Goal: Information Seeking & Learning: Compare options

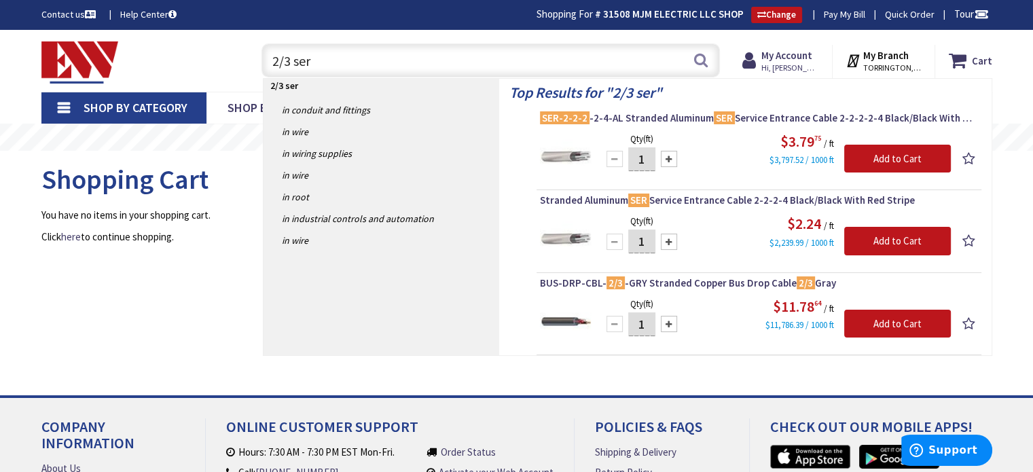
drag, startPoint x: 399, startPoint y: 59, endPoint x: 253, endPoint y: 60, distance: 145.4
click at [255, 61] on div "2/3 ser 2/3 ser Search" at bounding box center [487, 59] width 465 height 43
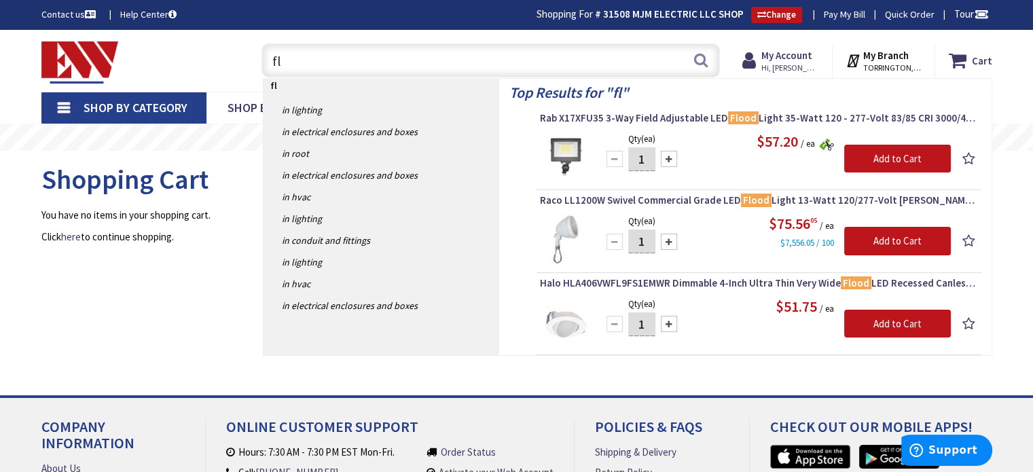
type input "f"
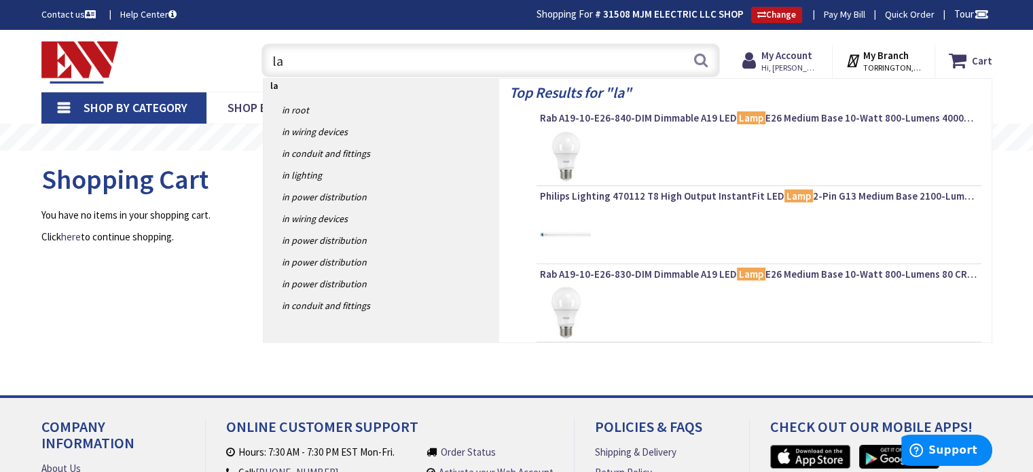
type input "l"
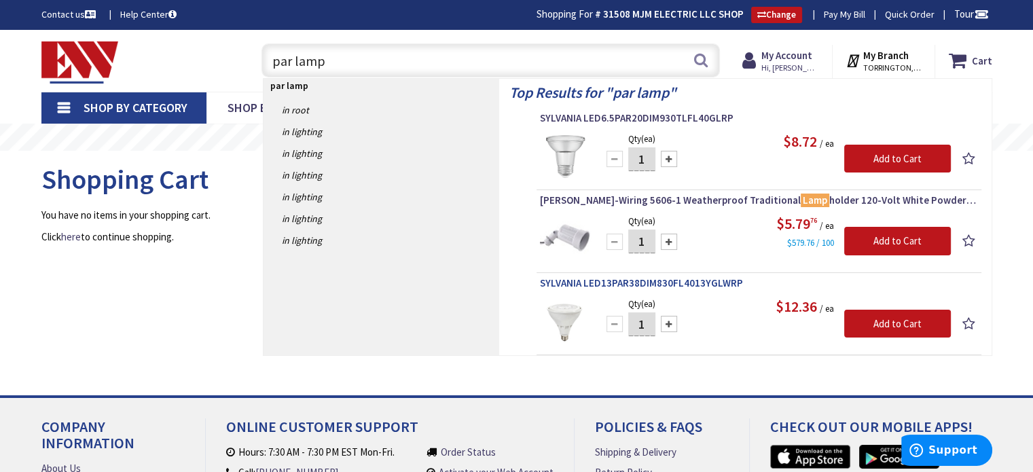
type input "par lamp"
click at [652, 279] on span "SYLVANIA LED13PAR38DIM830FL4013YGLWRP" at bounding box center [759, 284] width 438 height 14
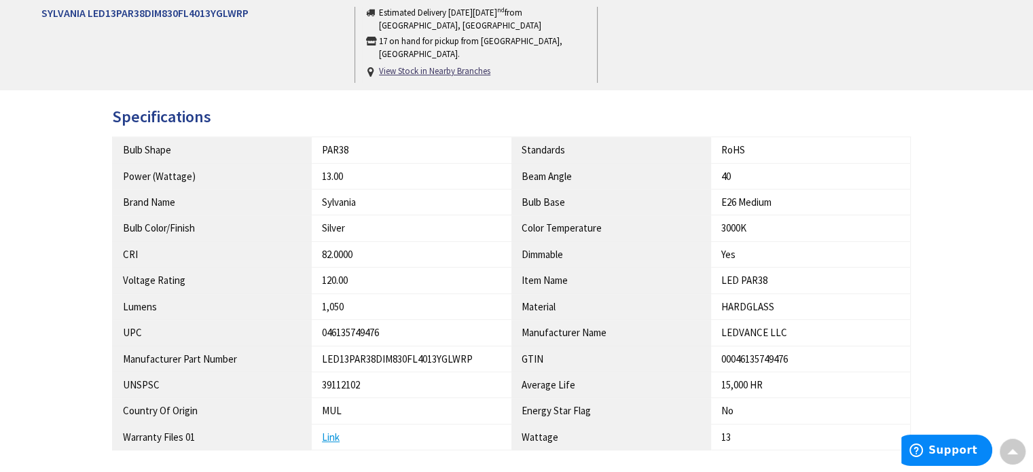
type input "[GEOGRAPHIC_DATA], [PERSON_NAME] 180 St. bet. [PERSON_NAME][GEOGRAPHIC_DATA] an…"
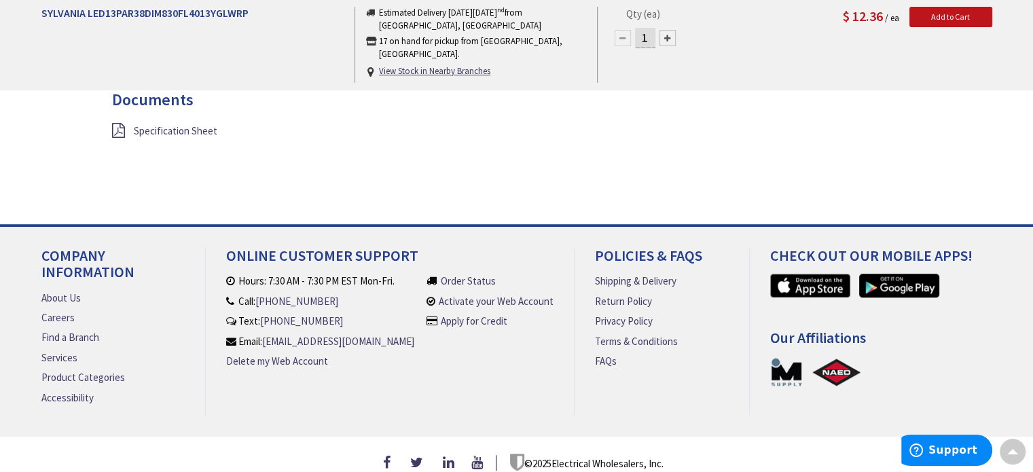
scroll to position [952, 0]
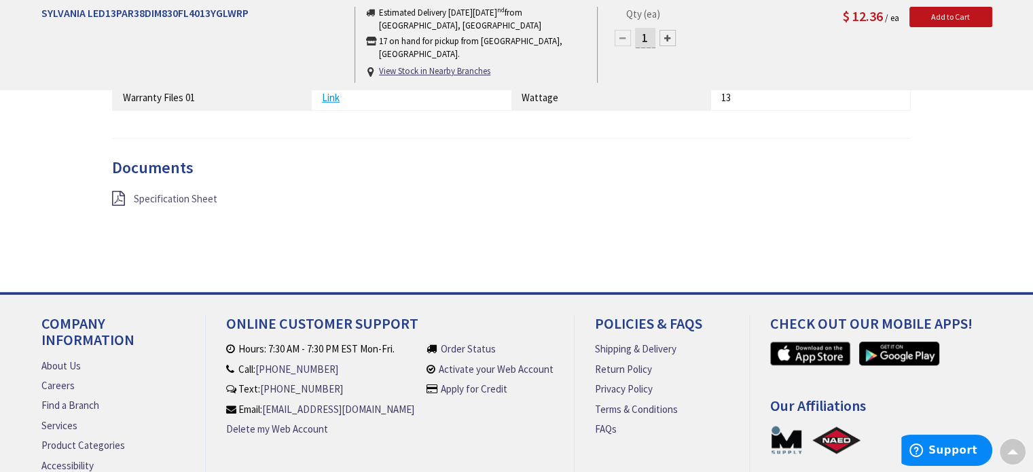
click at [154, 192] on span "Specification Sheet" at bounding box center [176, 198] width 84 height 13
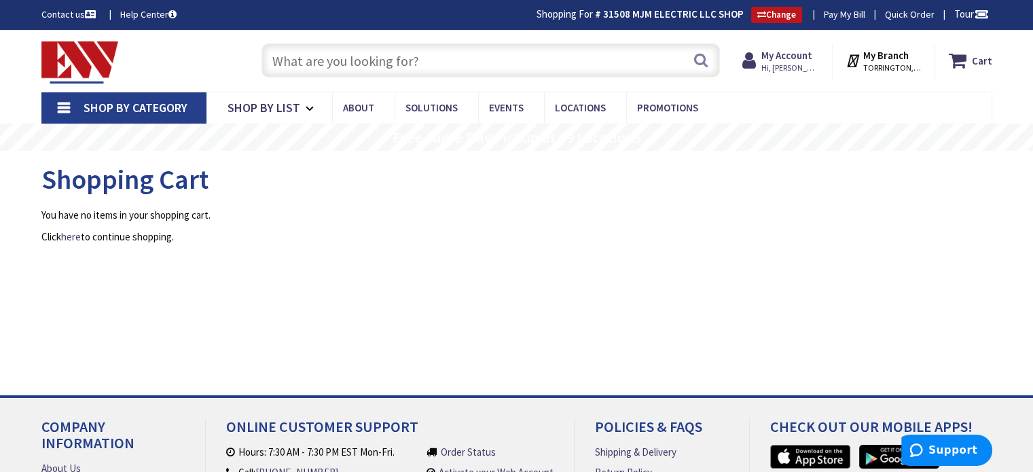
click at [370, 58] on input "text" at bounding box center [491, 60] width 459 height 34
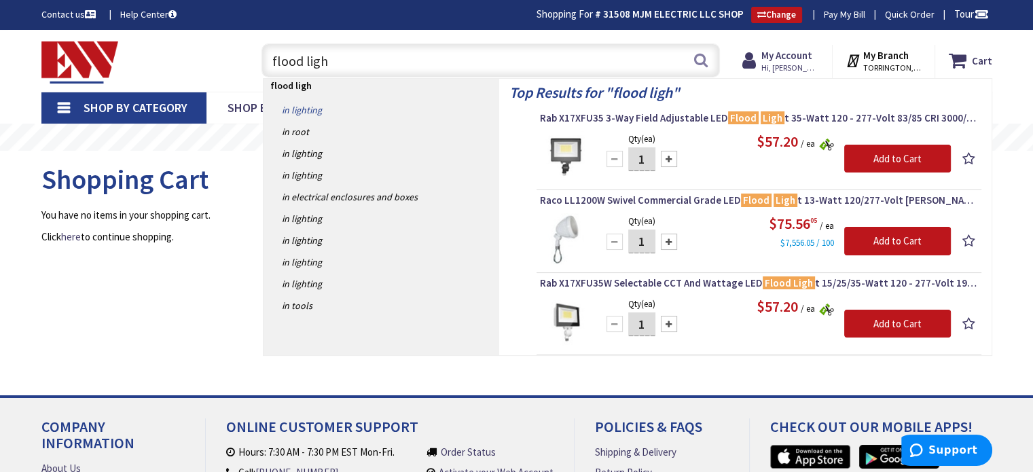
type input "flood ligh"
click at [302, 109] on link "in Lighting" at bounding box center [382, 110] width 236 height 22
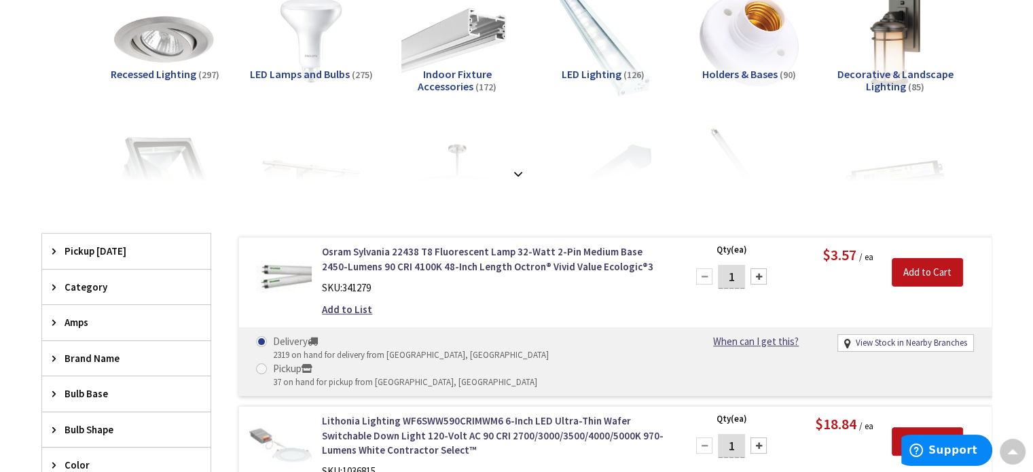
scroll to position [273, 0]
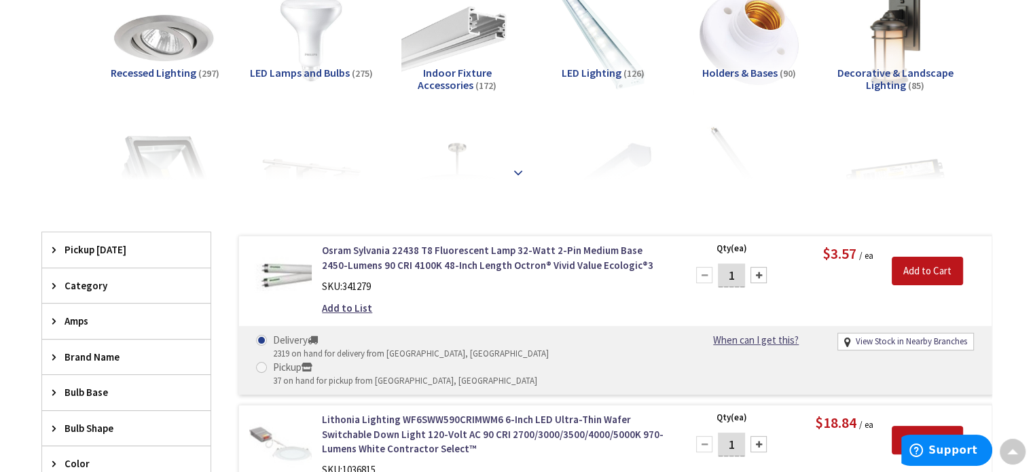
click at [518, 169] on strong at bounding box center [518, 172] width 16 height 15
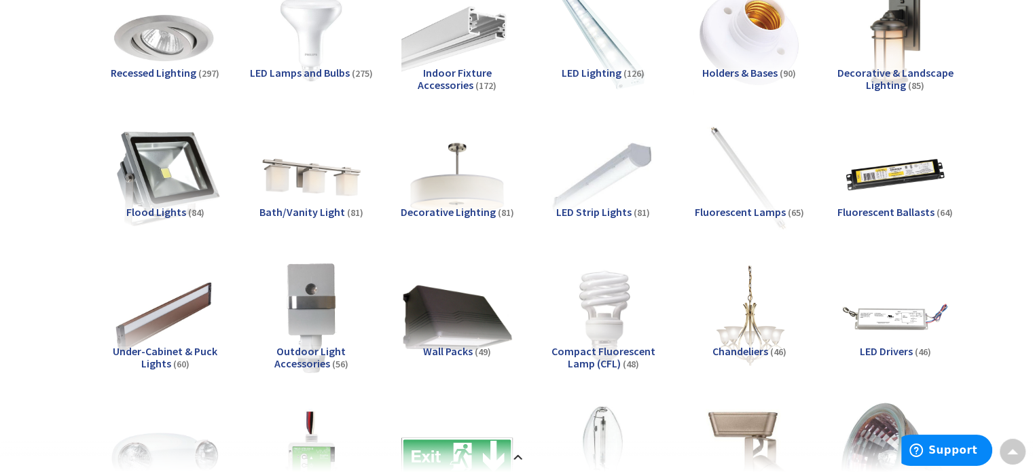
click at [131, 162] on img at bounding box center [164, 177] width 123 height 123
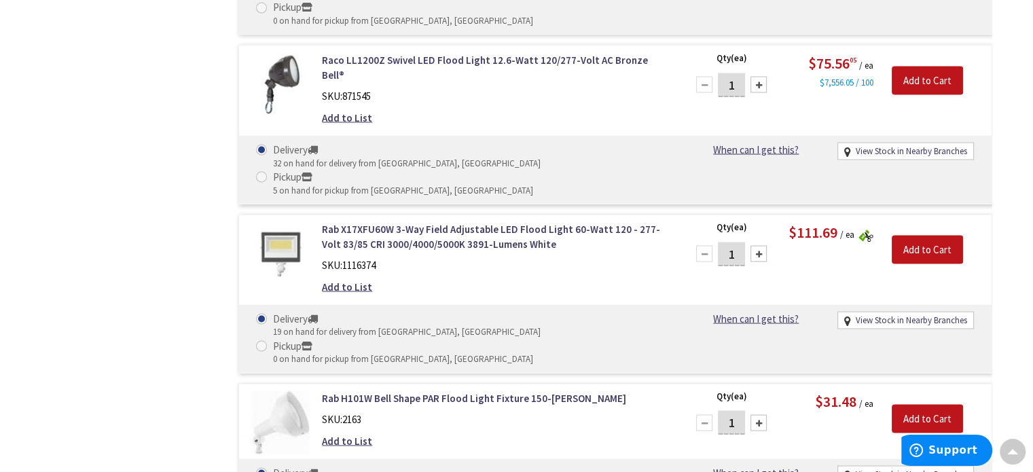
scroll to position [2555, 0]
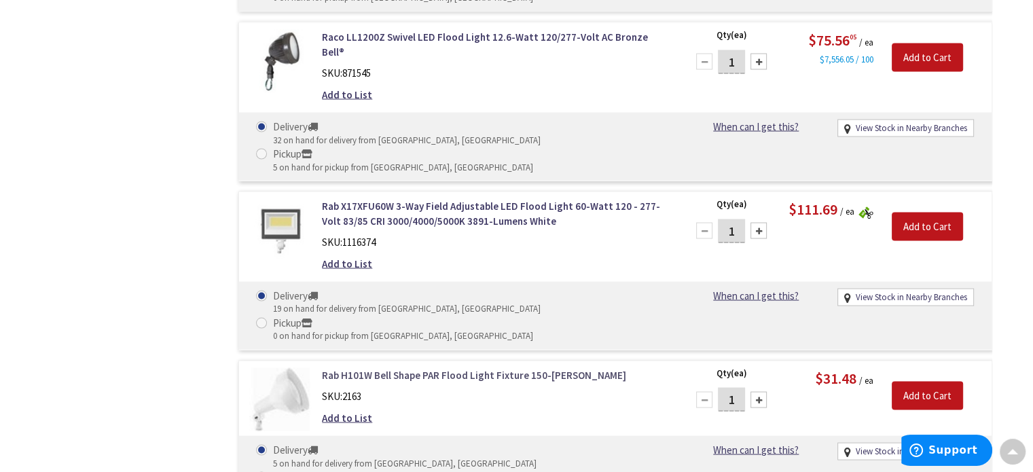
click at [441, 368] on link "Rab H101W Bell Shape PAR Flood Light Fixture 150-[PERSON_NAME]" at bounding box center [495, 375] width 346 height 14
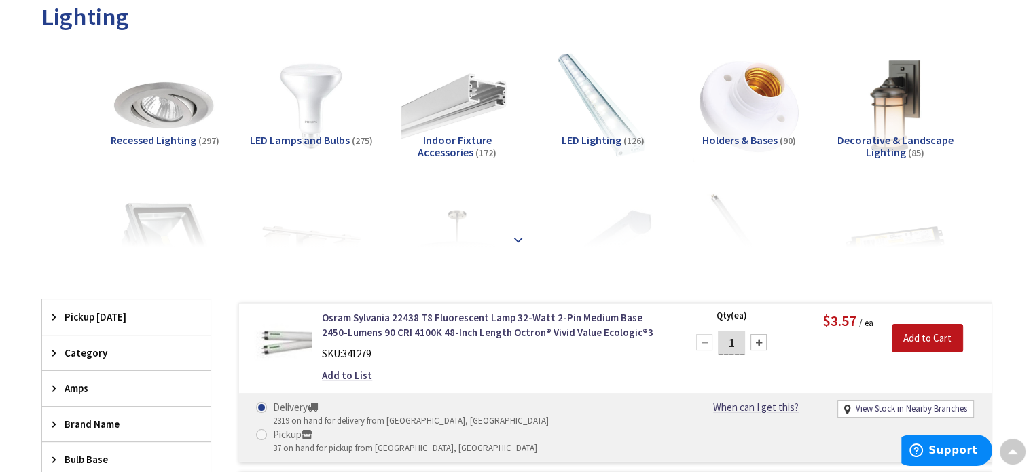
click at [522, 230] on div at bounding box center [516, 210] width 883 height 75
click at [516, 240] on strong at bounding box center [518, 240] width 16 height 15
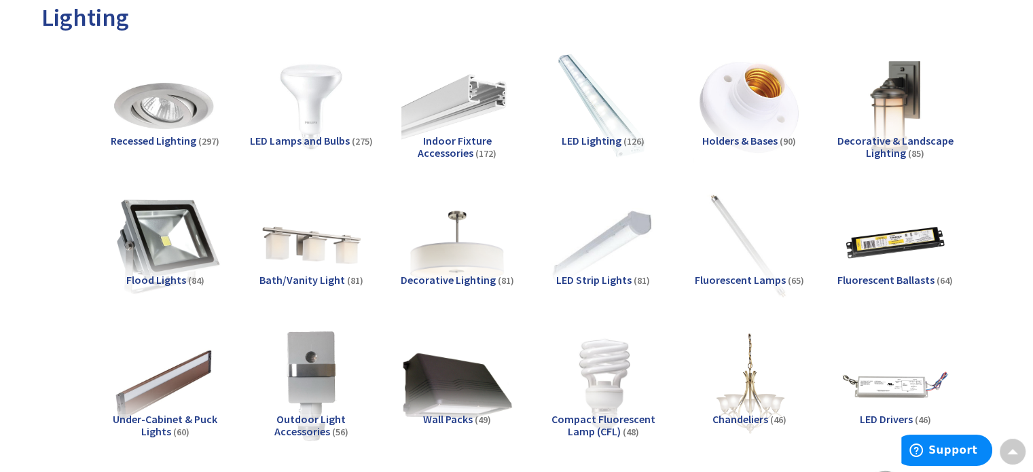
click at [175, 228] on img at bounding box center [164, 245] width 123 height 123
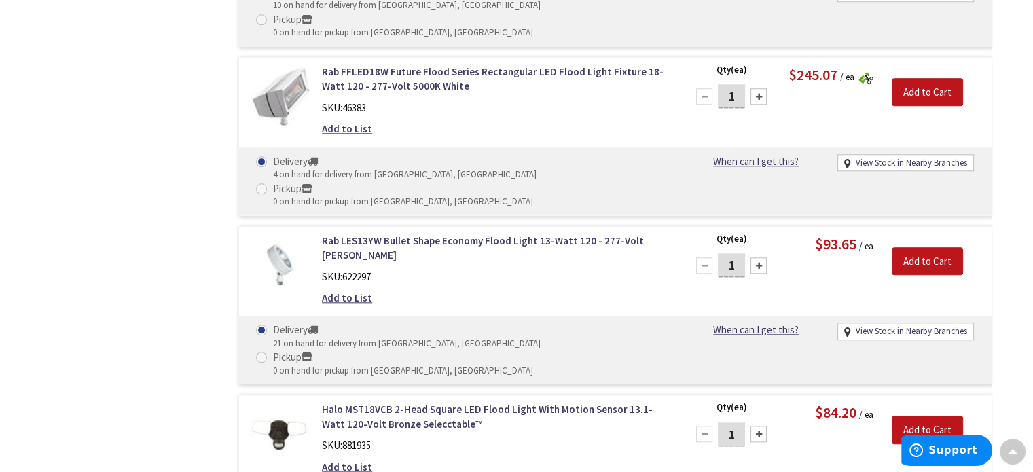
scroll to position [6563, 0]
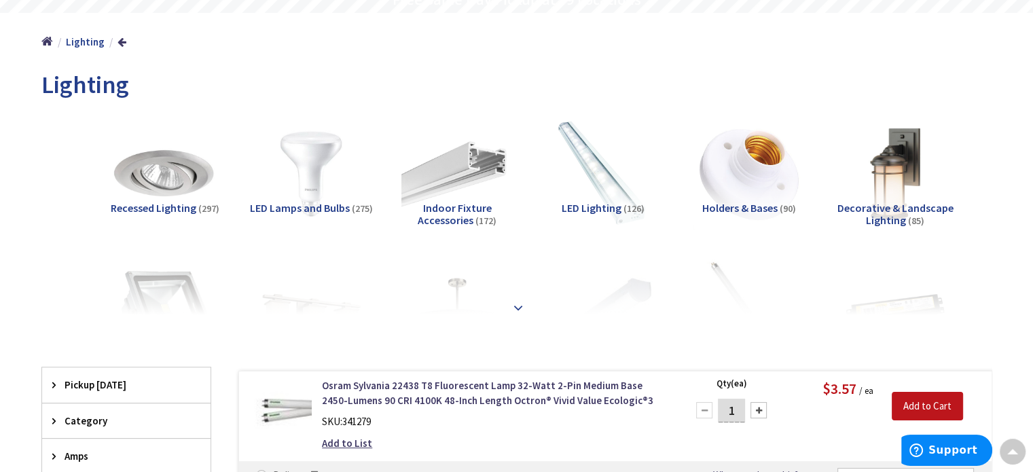
scroll to position [137, 0]
click at [518, 302] on strong at bounding box center [518, 308] width 16 height 15
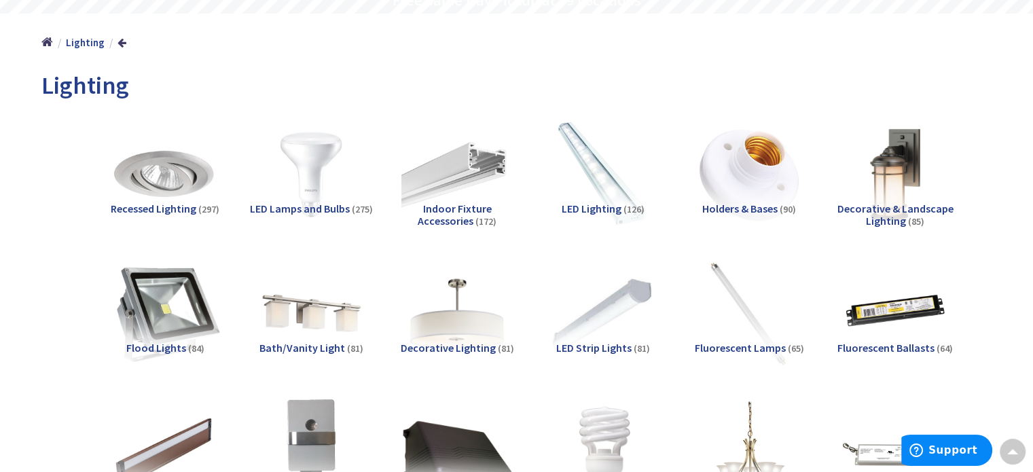
click at [165, 312] on img at bounding box center [164, 313] width 123 height 123
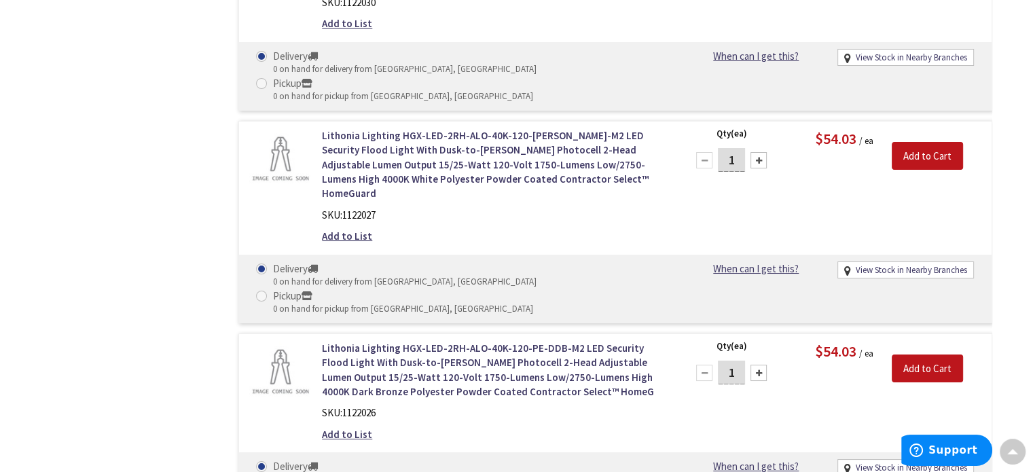
scroll to position [10174, 0]
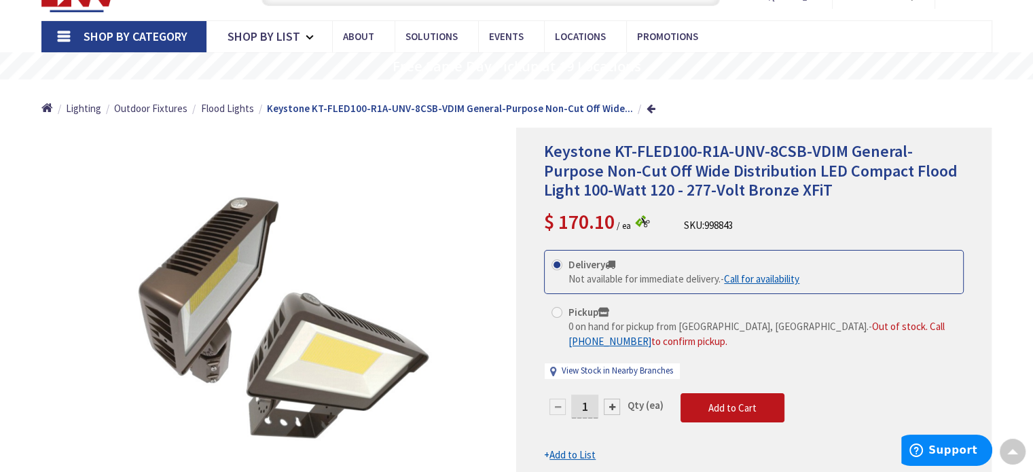
scroll to position [69, 0]
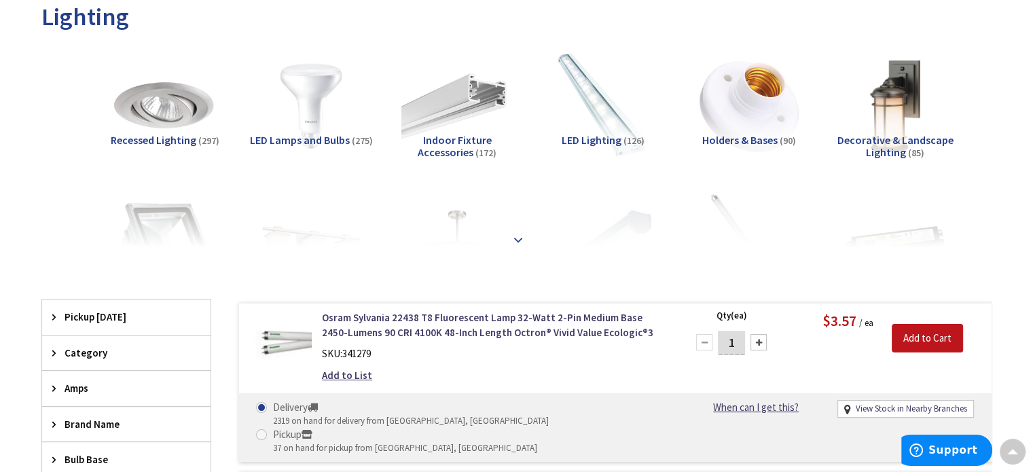
click at [131, 225] on div at bounding box center [516, 210] width 883 height 75
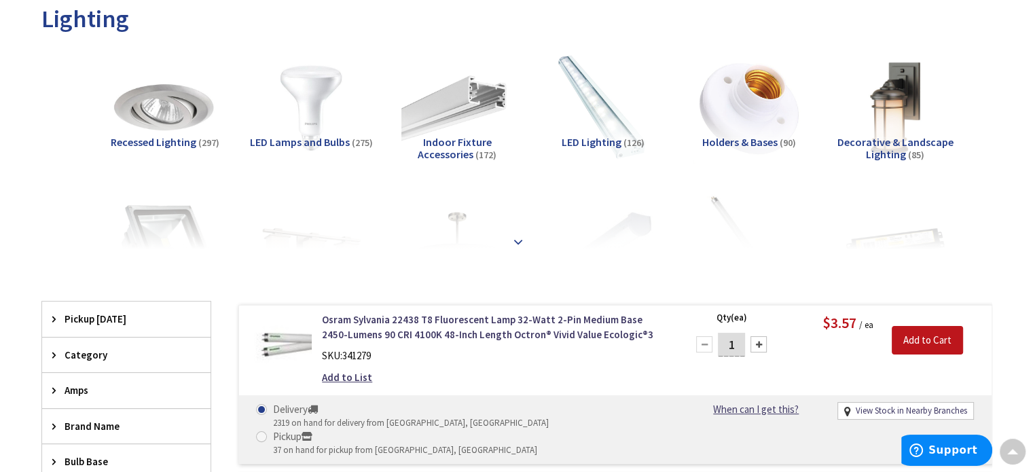
scroll to position [205, 0]
click at [514, 240] on strong at bounding box center [518, 240] width 16 height 15
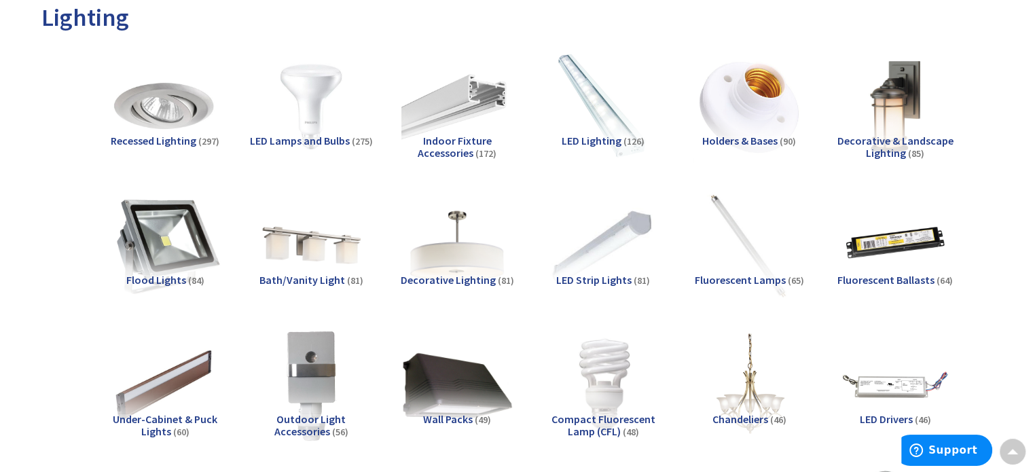
click at [163, 217] on img at bounding box center [164, 245] width 123 height 123
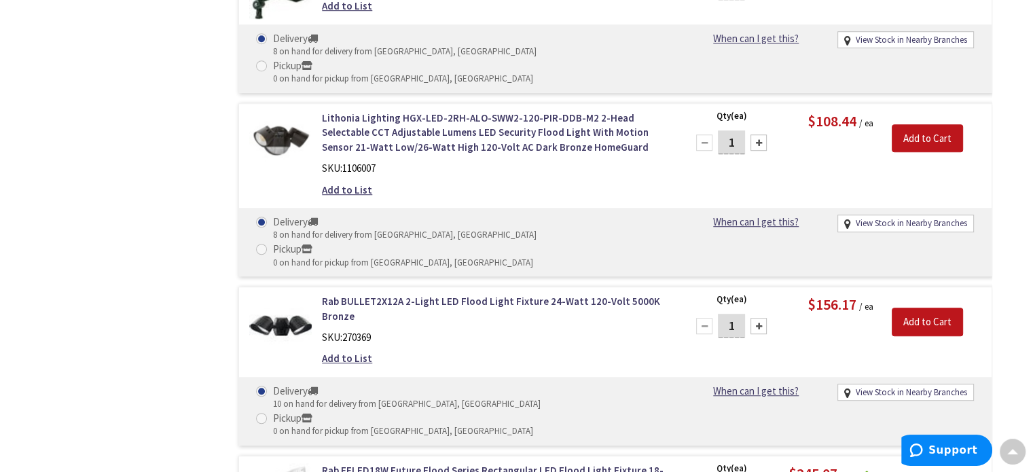
scroll to position [6088, 0]
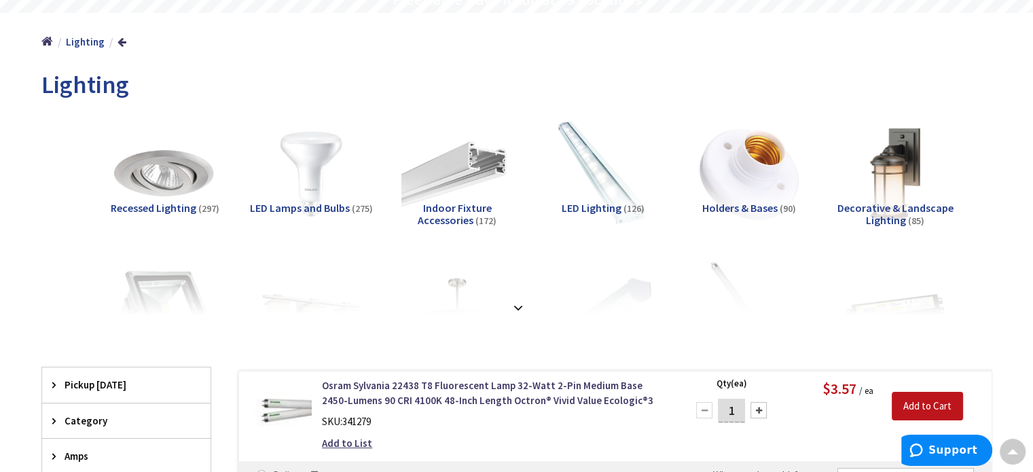
click at [518, 309] on strong at bounding box center [518, 307] width 16 height 15
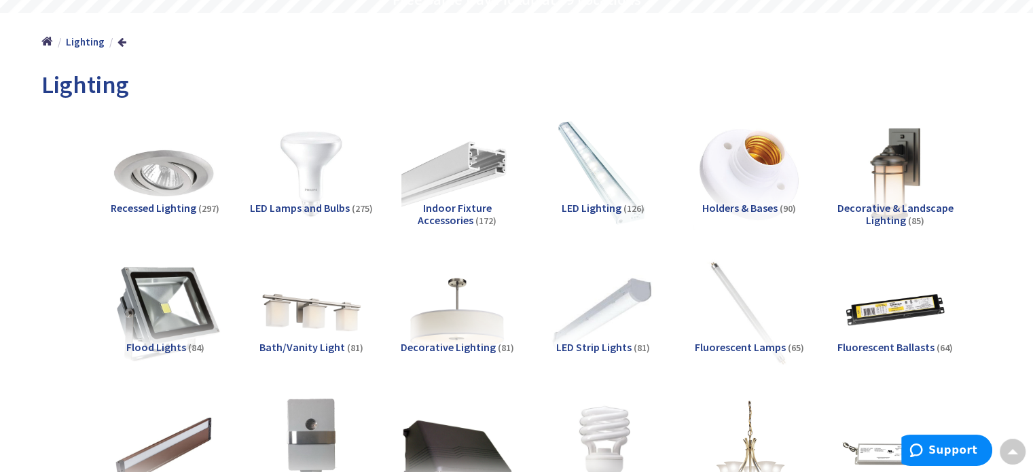
click at [169, 308] on img at bounding box center [164, 312] width 123 height 123
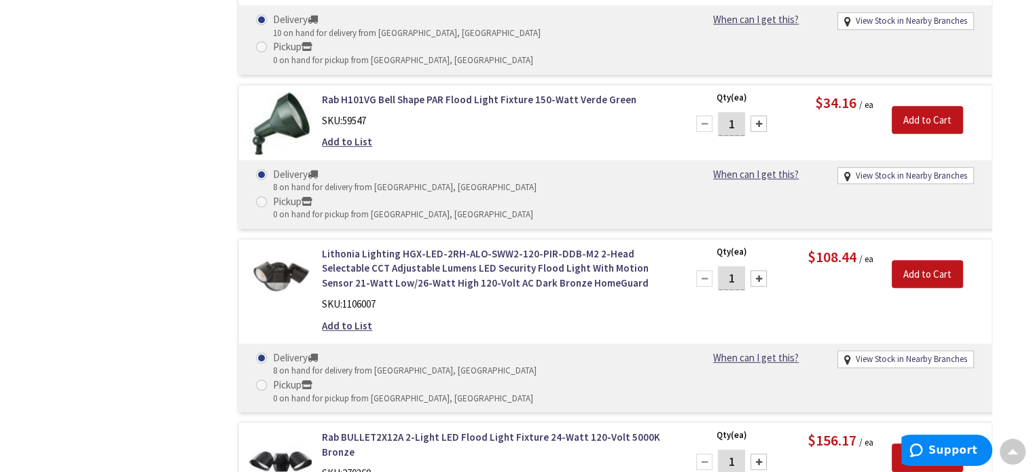
scroll to position [6001, 0]
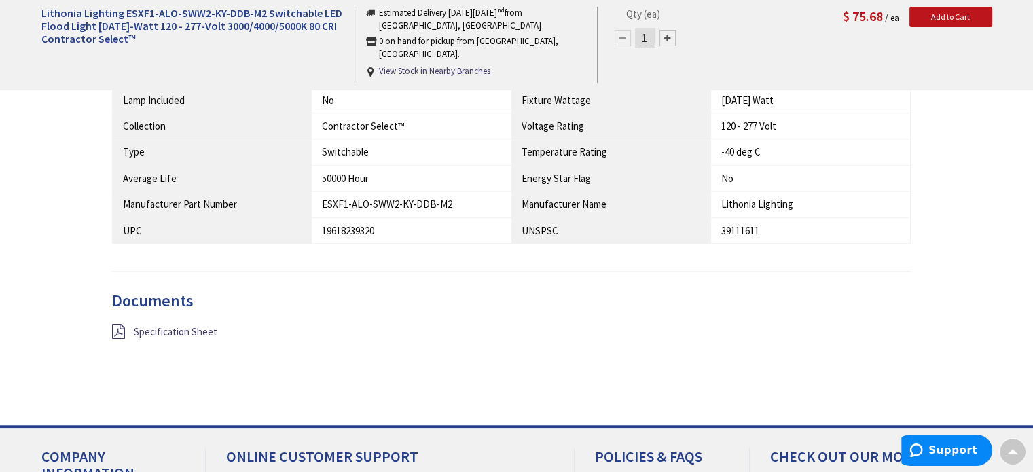
scroll to position [1088, 0]
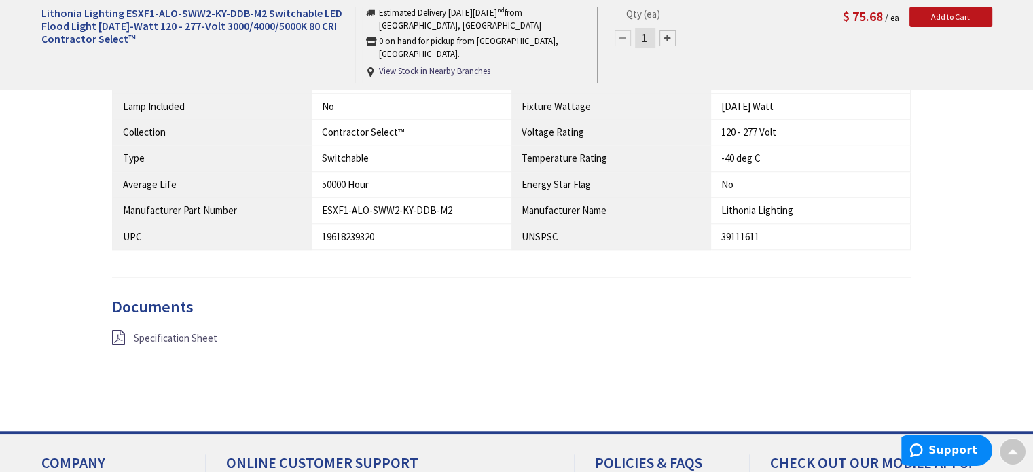
click at [161, 332] on span "Specification Sheet" at bounding box center [176, 338] width 84 height 13
